Goal: Transaction & Acquisition: Subscribe to service/newsletter

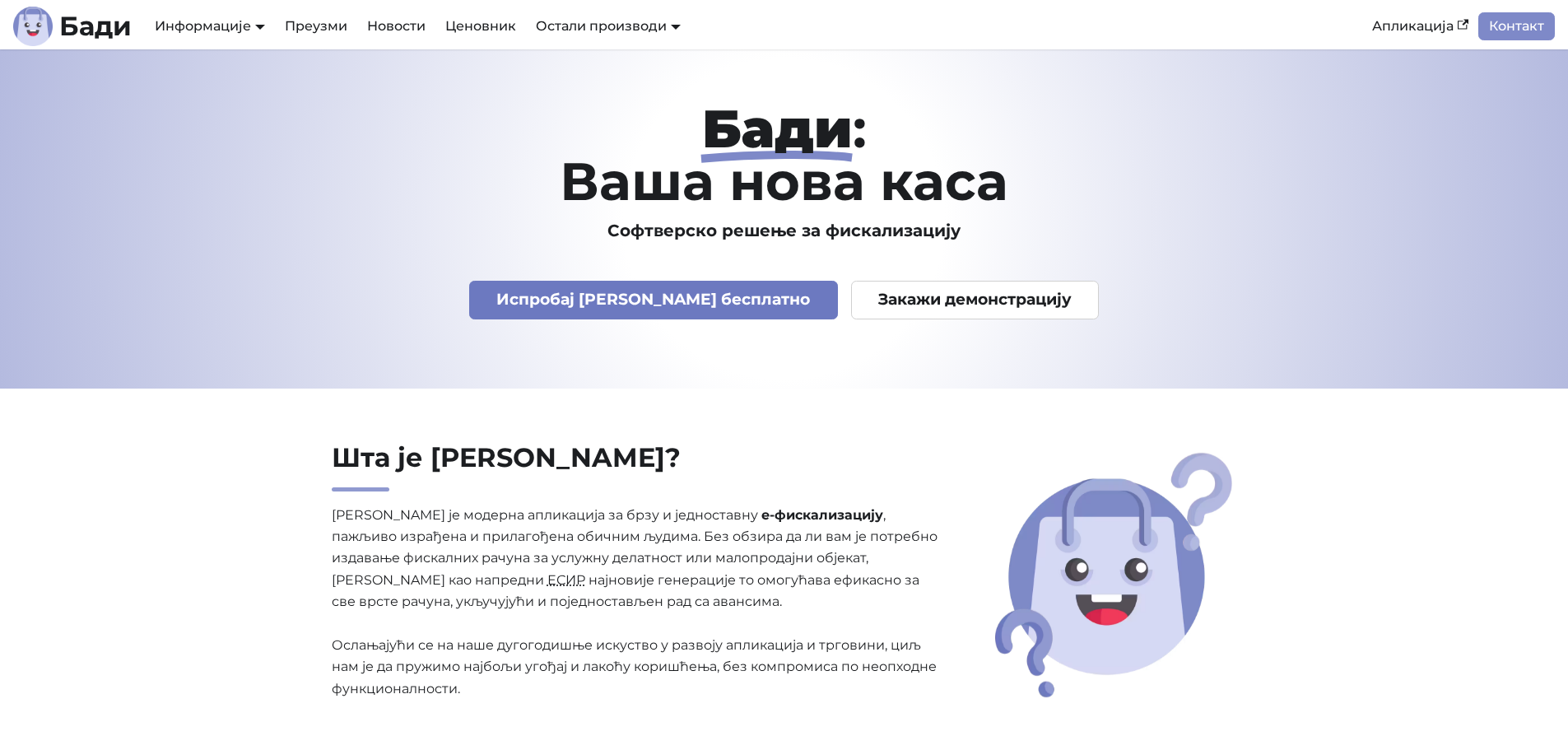
click at [653, 302] on link "Испробај [PERSON_NAME] бесплатно" at bounding box center [654, 300] width 369 height 39
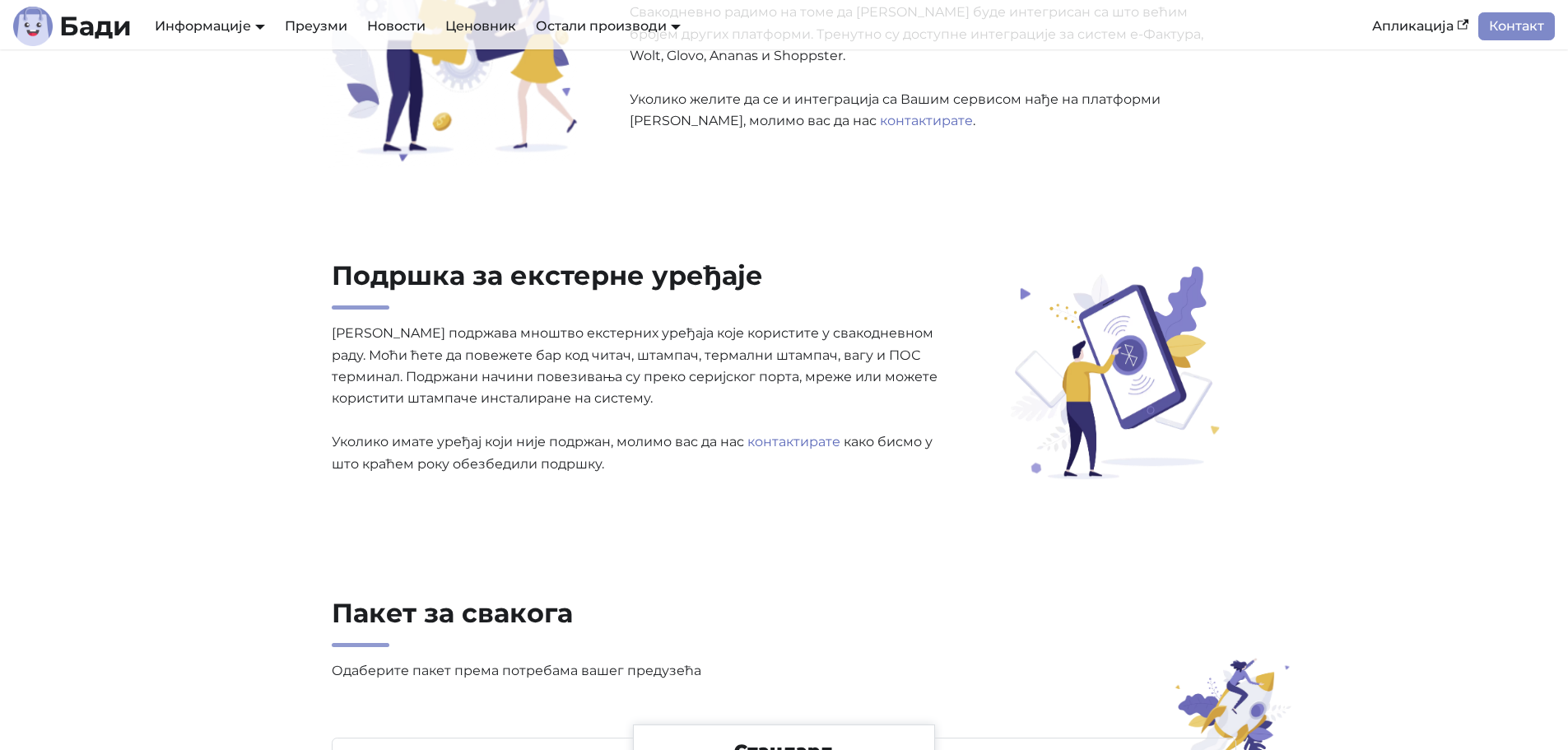
scroll to position [3376, 0]
